Goal: Task Accomplishment & Management: Use online tool/utility

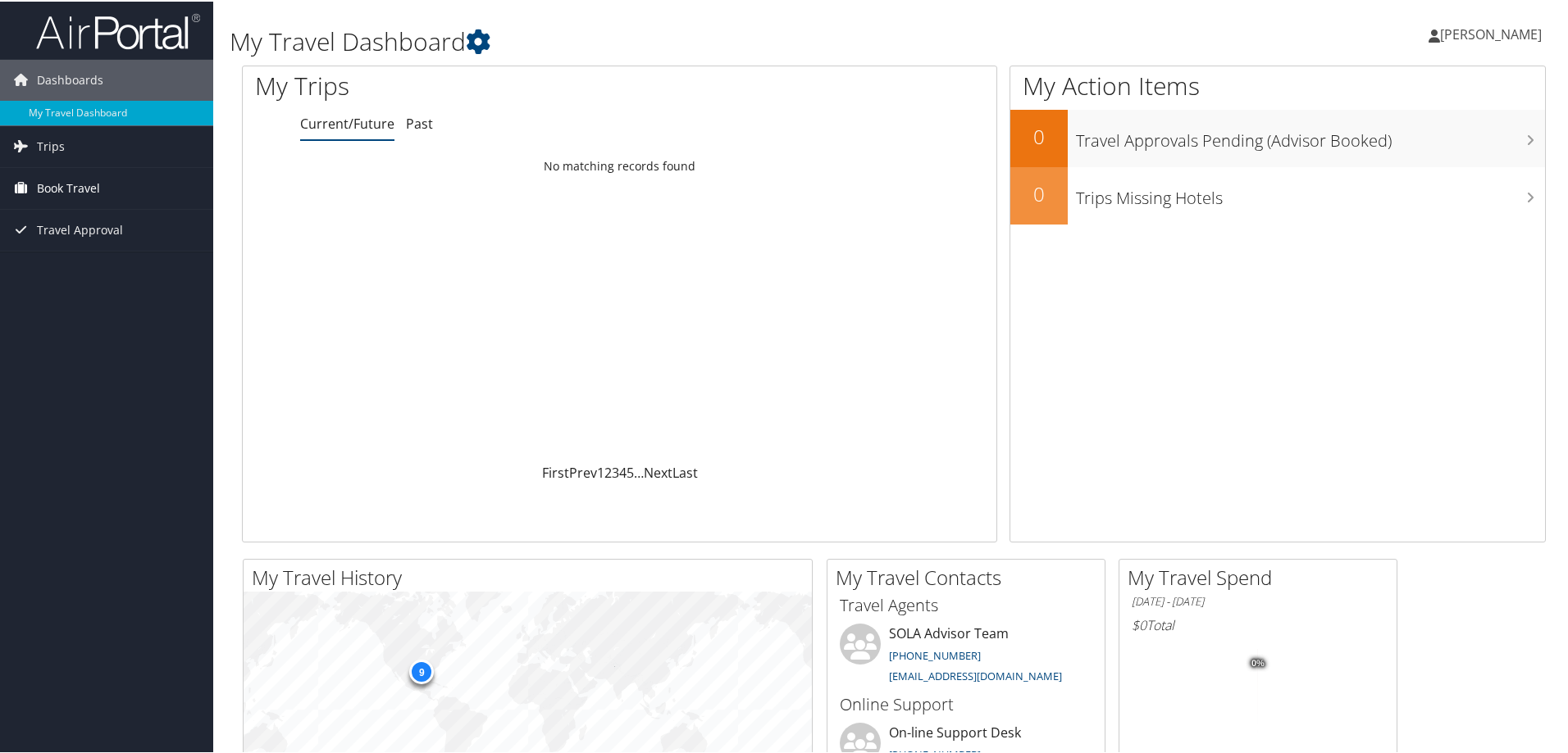
click at [72, 187] on span "Book Travel" at bounding box center [68, 186] width 63 height 41
click at [78, 236] on link "Book/Manage Online Trips" at bounding box center [106, 244] width 213 height 25
